Goal: Find specific page/section: Find specific page/section

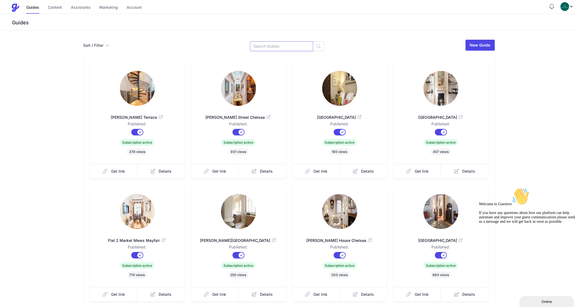
click at [277, 44] on input at bounding box center [281, 46] width 63 height 10
type input "Sloane"
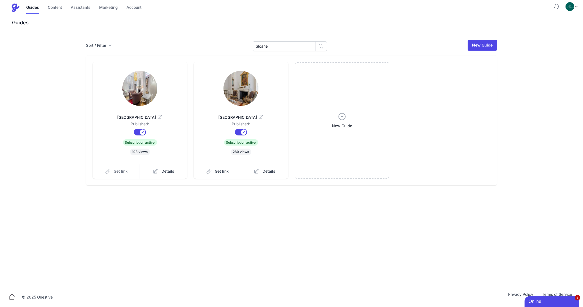
click at [113, 168] on link "Get link" at bounding box center [117, 171] width 48 height 15
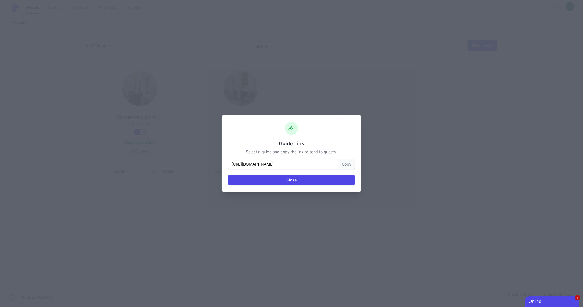
click at [343, 165] on button "Copy" at bounding box center [347, 164] width 16 height 10
